Goal: Transaction & Acquisition: Purchase product/service

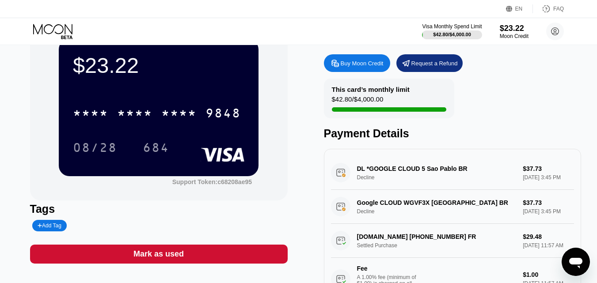
scroll to position [34, 0]
click at [343, 63] on div "Buy Moon Credit" at bounding box center [361, 64] width 43 height 8
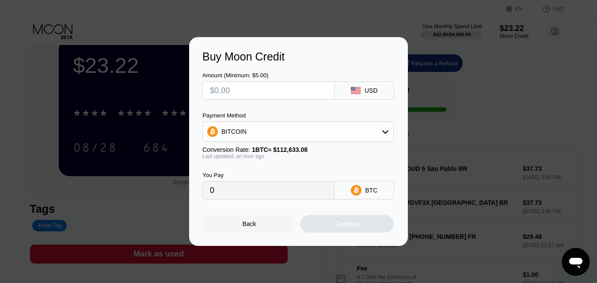
click at [234, 96] on input "text" at bounding box center [268, 91] width 117 height 18
type input "$5"
type input "0.00004437"
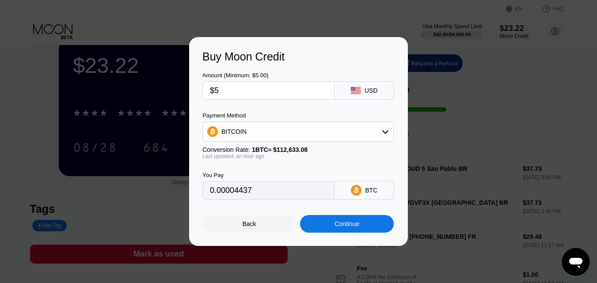
type input "$50"
type input "0.00044364"
type input "$50"
click at [363, 135] on div "BITCOIN" at bounding box center [298, 132] width 190 height 18
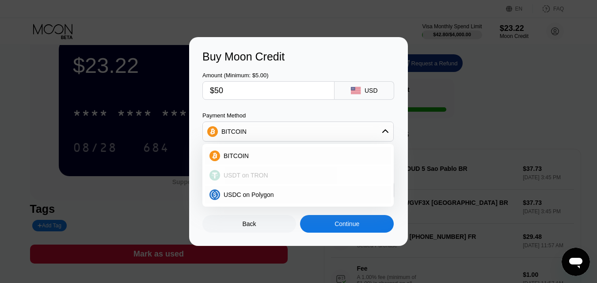
click at [252, 173] on span "USDT on TRON" at bounding box center [245, 175] width 45 height 7
type input "50.51"
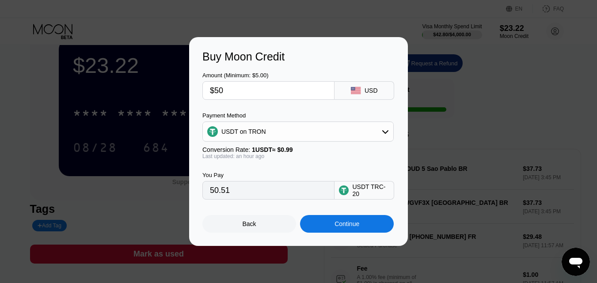
click at [331, 225] on div "Continue" at bounding box center [347, 224] width 94 height 18
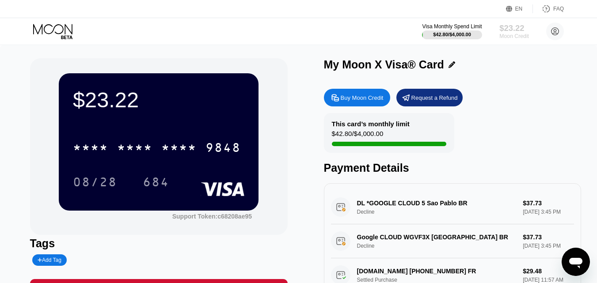
click at [507, 31] on div "$23.22" at bounding box center [514, 27] width 30 height 9
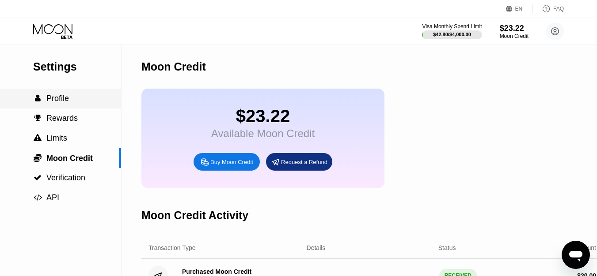
click at [59, 103] on span "Profile" at bounding box center [57, 98] width 23 height 9
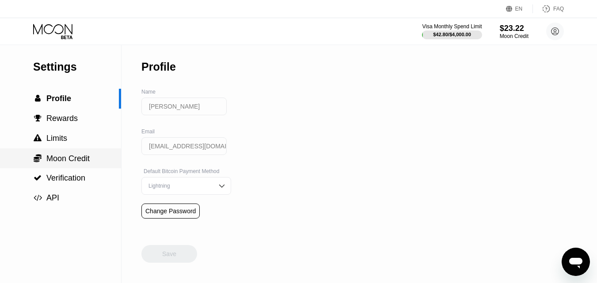
click at [76, 159] on span "Moon Credit" at bounding box center [67, 158] width 43 height 9
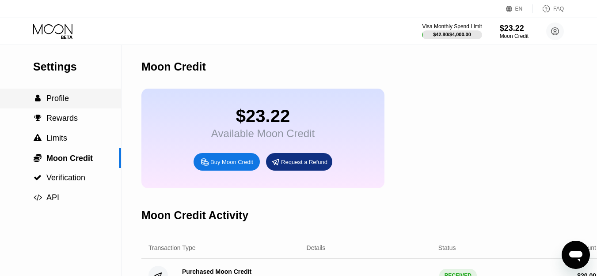
click at [56, 103] on span "Profile" at bounding box center [57, 98] width 23 height 9
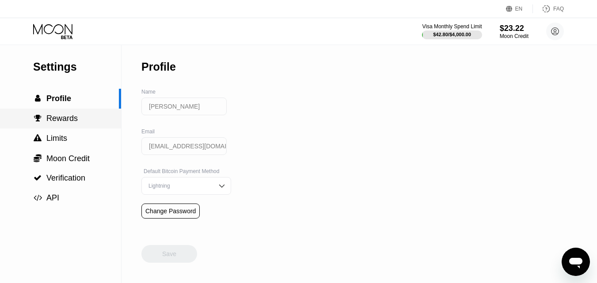
click at [59, 118] on span "Rewards" at bounding box center [61, 118] width 31 height 9
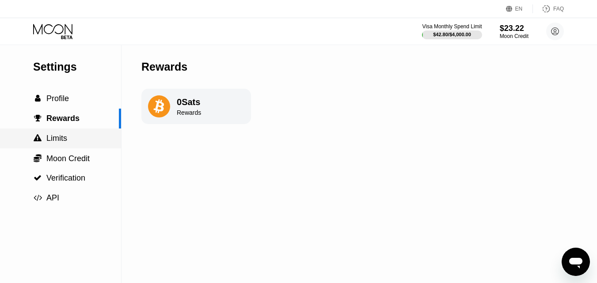
click at [60, 139] on span "Limits" at bounding box center [56, 138] width 21 height 9
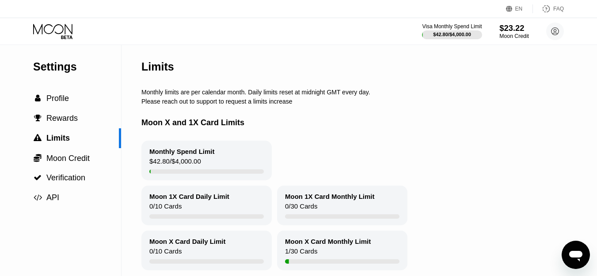
click at [507, 30] on div "$23.22" at bounding box center [514, 27] width 30 height 9
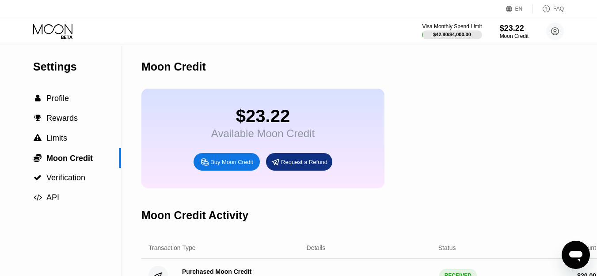
click at [208, 165] on icon at bounding box center [204, 162] width 7 height 7
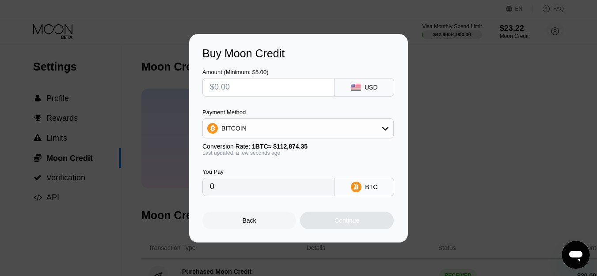
click at [460, 78] on div "Buy Moon Credit Amount (Minimum: $5.00) USD Payment Method BITCOIN Conversion R…" at bounding box center [298, 138] width 597 height 209
click at [505, 169] on div "Buy Moon Credit Amount (Minimum: $5.00) USD Payment Method BITCOIN Conversion R…" at bounding box center [298, 138] width 597 height 209
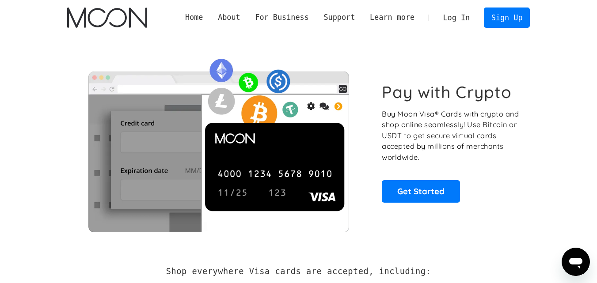
click at [465, 15] on link "Log In" at bounding box center [456, 17] width 42 height 19
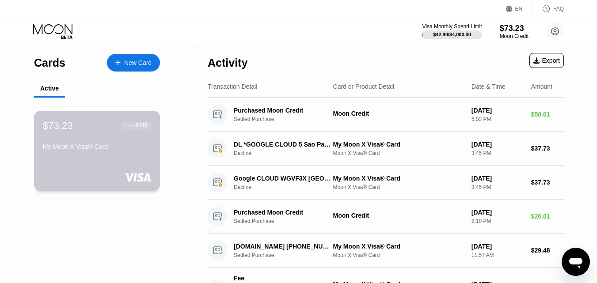
click at [125, 131] on div "● ● ● ● 9848" at bounding box center [136, 125] width 30 height 11
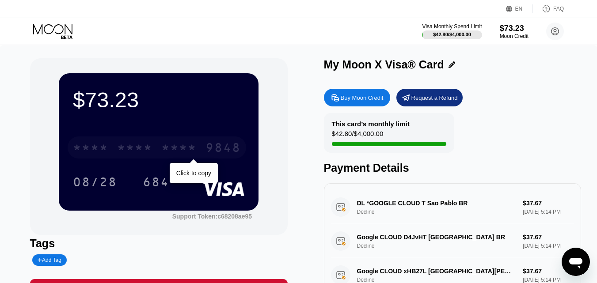
click at [174, 155] on div "* * * *" at bounding box center [178, 149] width 35 height 14
